Goal: Download file/media

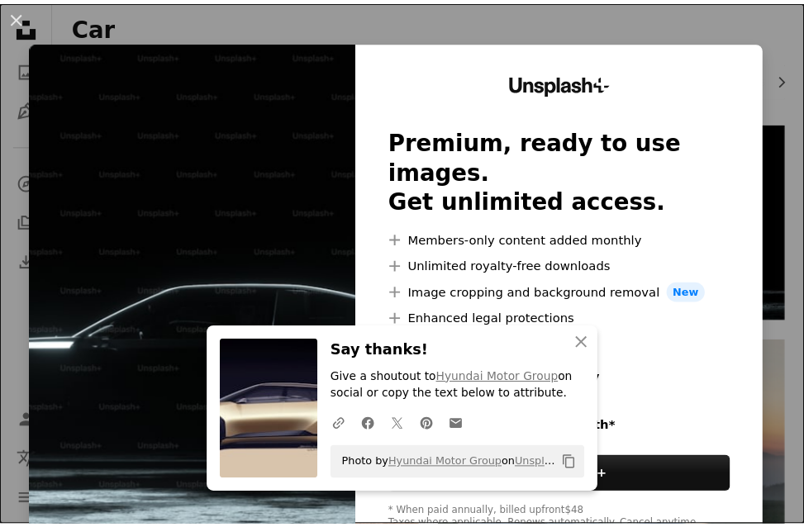
scroll to position [103, 0]
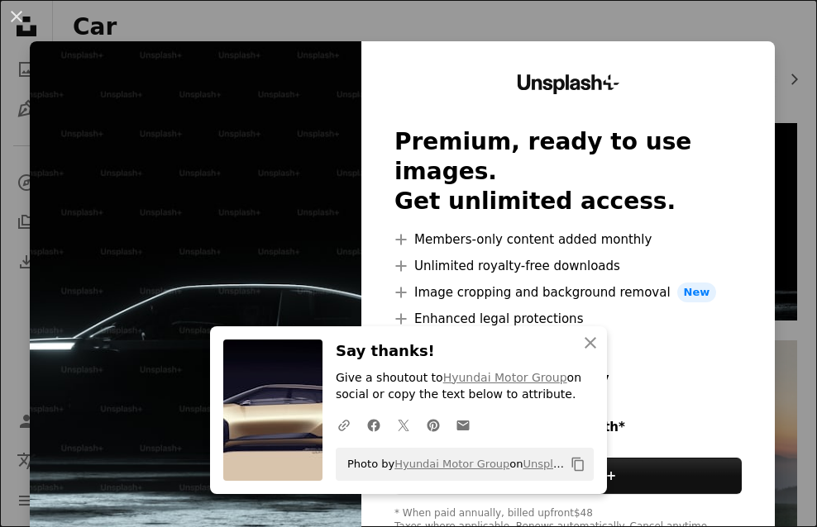
click at [771, 77] on div "An X shape An X shape Close Say thanks! Give a shoutout to Hyundai Motor Group …" at bounding box center [408, 263] width 817 height 527
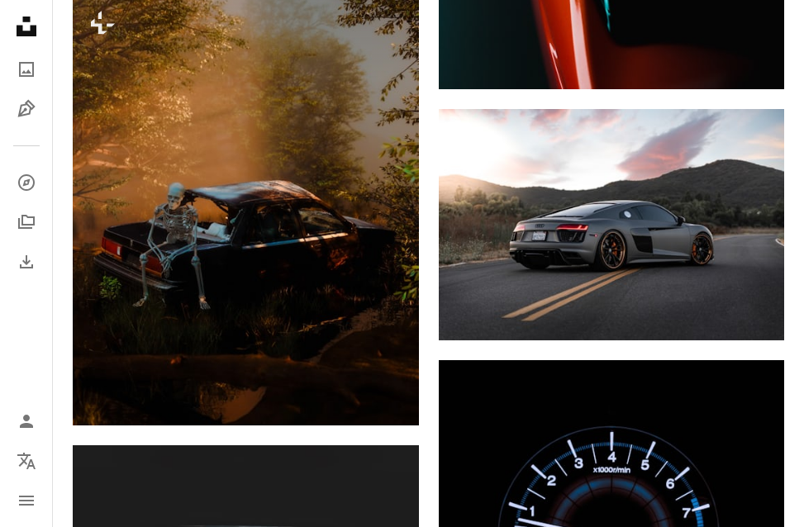
scroll to position [3611, 0]
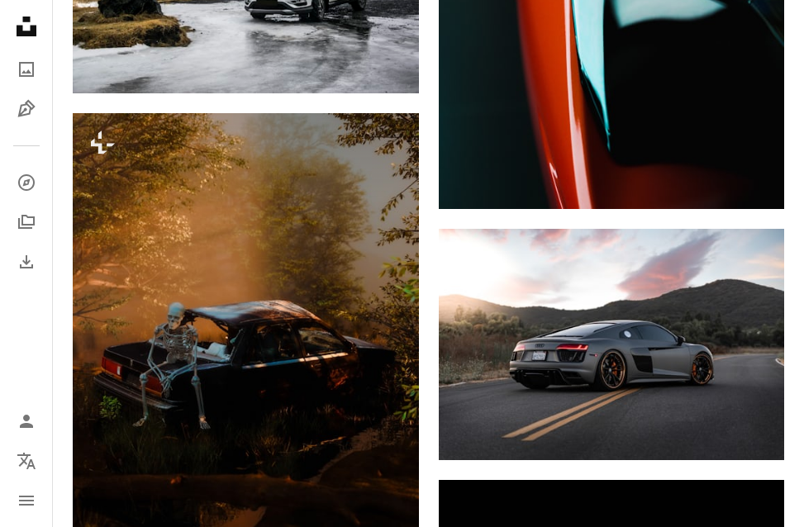
drag, startPoint x: 804, startPoint y: 306, endPoint x: 804, endPoint y: 272, distance: 33.9
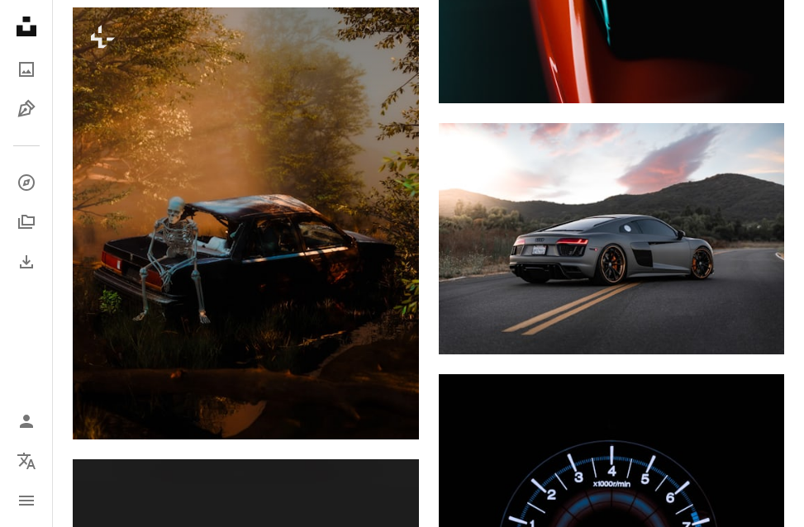
scroll to position [3727, 0]
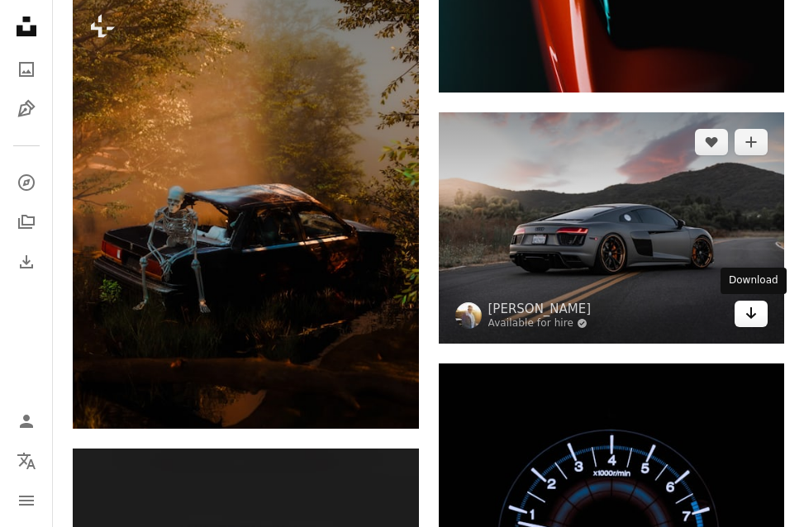
click at [760, 317] on link "Arrow pointing down" at bounding box center [751, 314] width 33 height 26
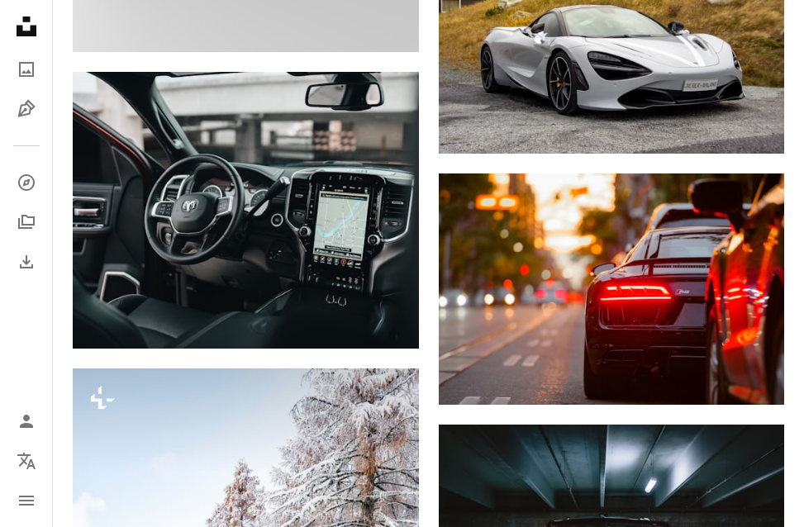
scroll to position [6078, 0]
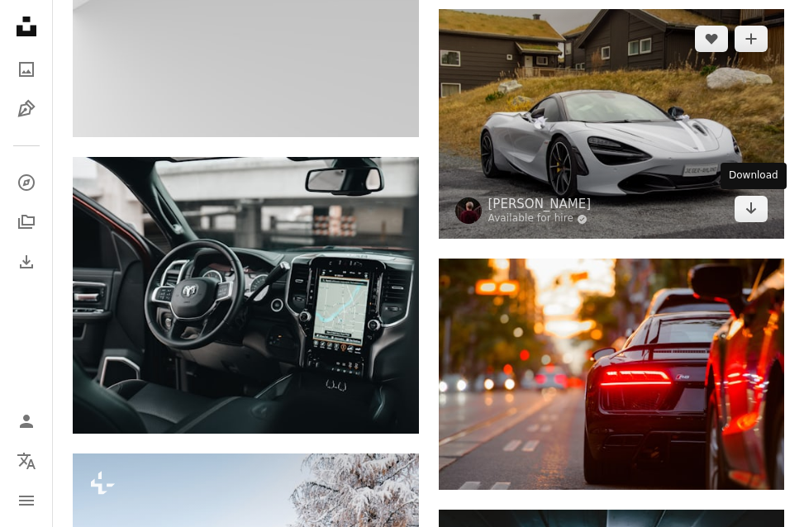
click at [755, 216] on icon "Arrow pointing down" at bounding box center [751, 208] width 13 height 20
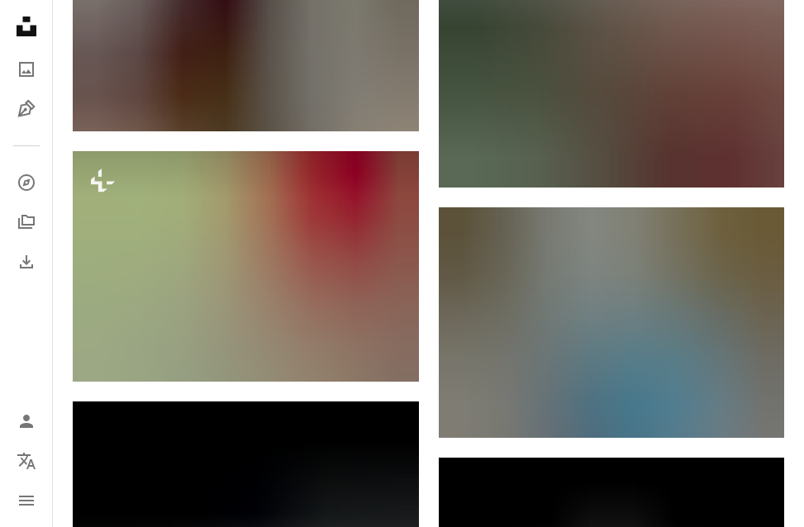
scroll to position [6998, 0]
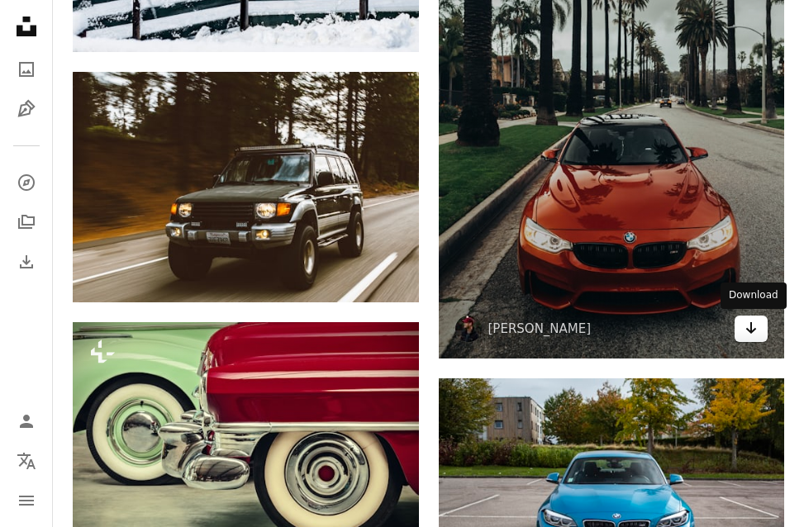
click at [746, 327] on icon "Arrow pointing down" at bounding box center [751, 328] width 13 height 20
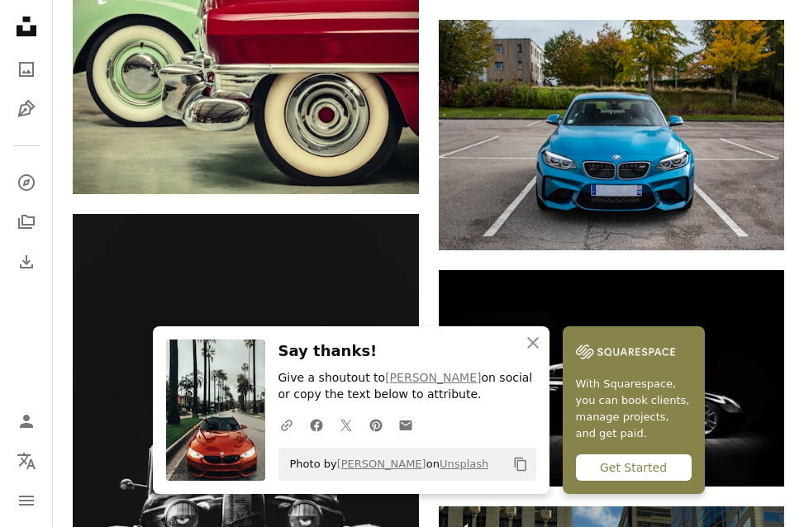
scroll to position [7424, 0]
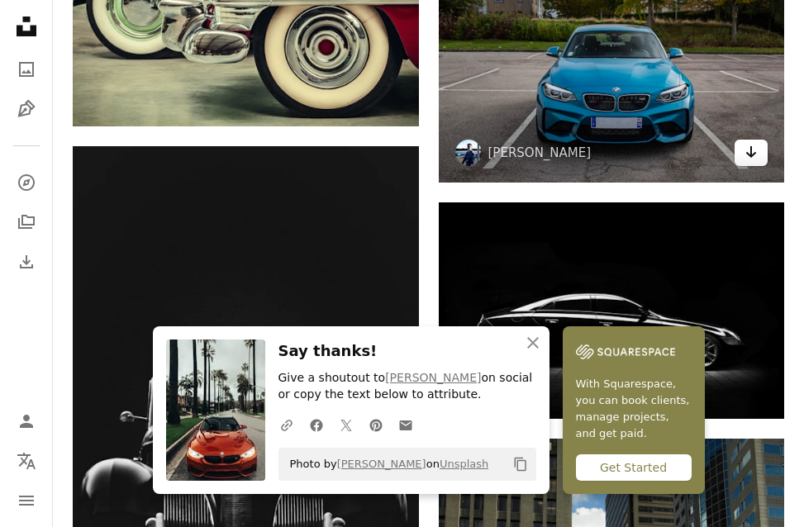
click at [757, 164] on link "Arrow pointing down" at bounding box center [751, 153] width 33 height 26
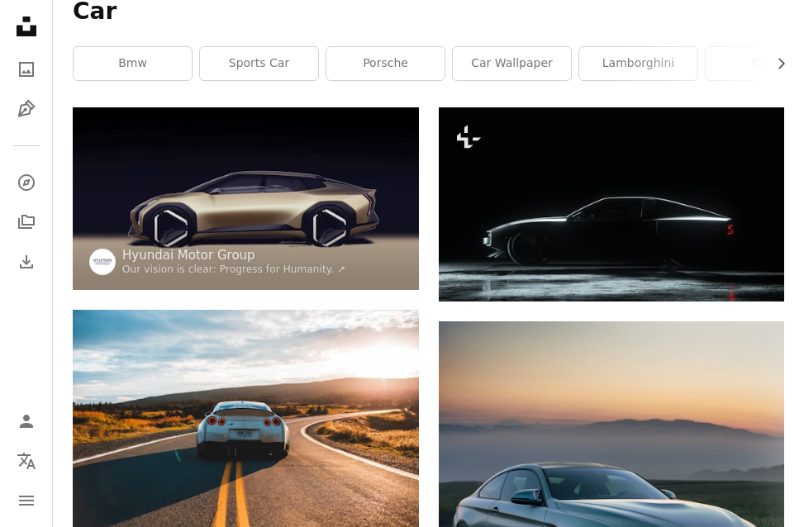
scroll to position [0, 0]
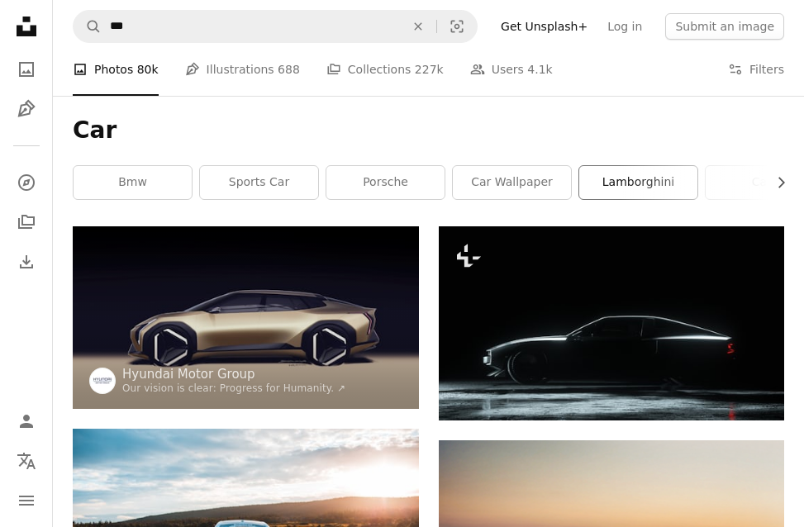
click at [600, 184] on link "lamborghini" at bounding box center [639, 182] width 118 height 33
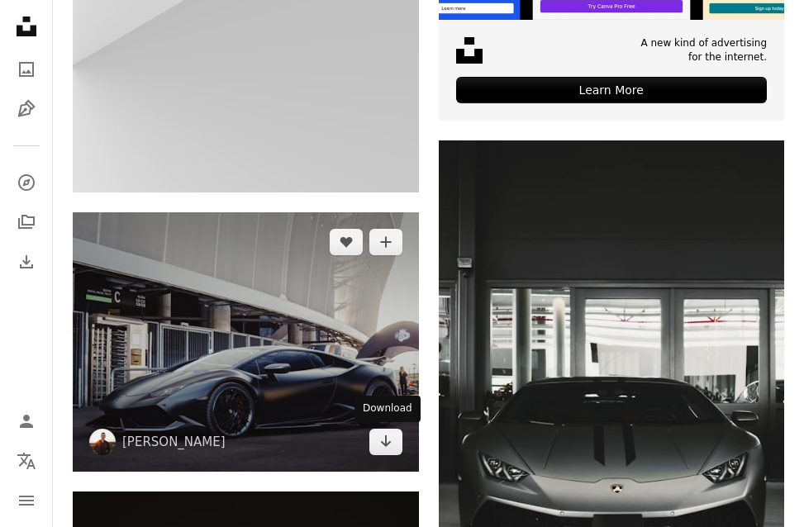
scroll to position [805, 0]
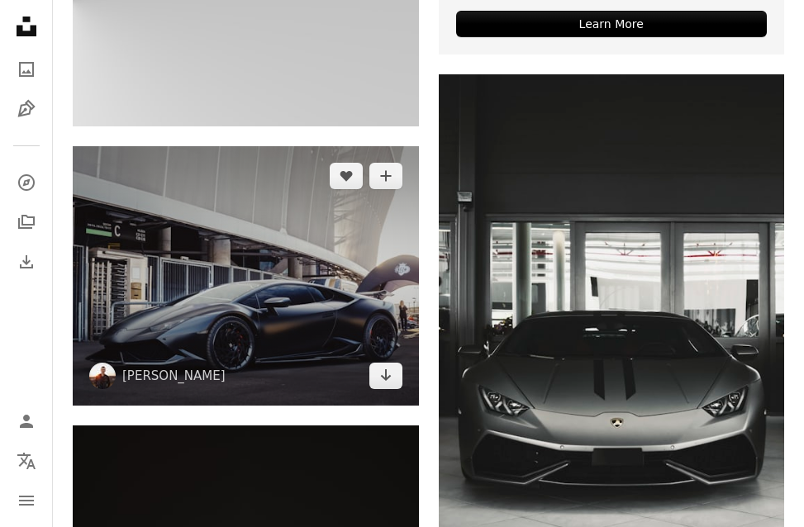
click at [387, 391] on img at bounding box center [246, 276] width 346 height 260
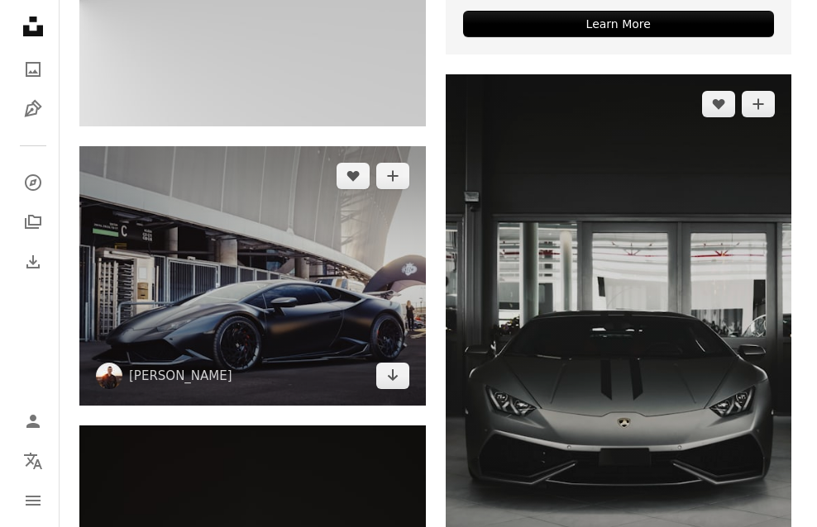
scroll to position [838, 0]
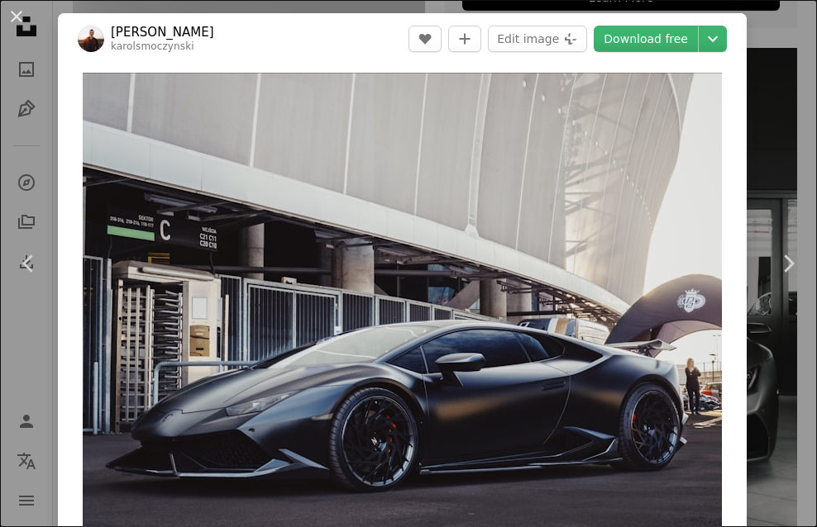
drag, startPoint x: 814, startPoint y: 283, endPoint x: 814, endPoint y: 292, distance: 9.1
click at [654, 26] on link "Download free" at bounding box center [646, 39] width 104 height 26
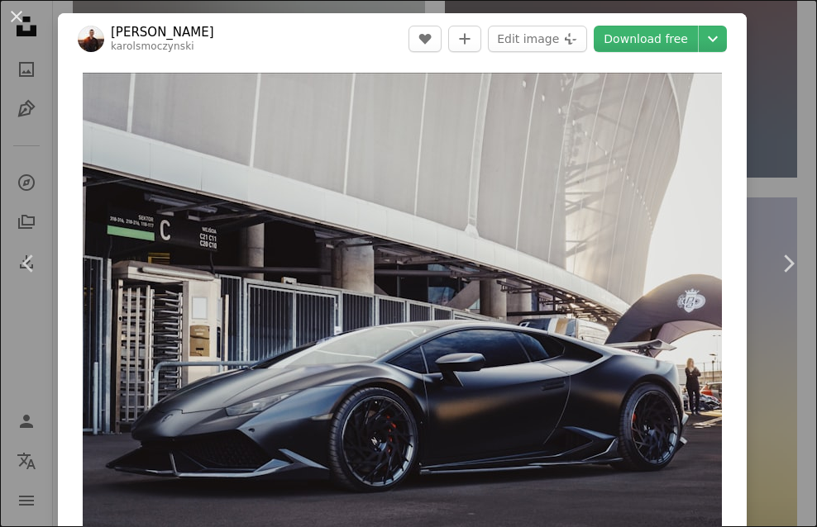
scroll to position [0, 0]
